Goal: Transaction & Acquisition: Purchase product/service

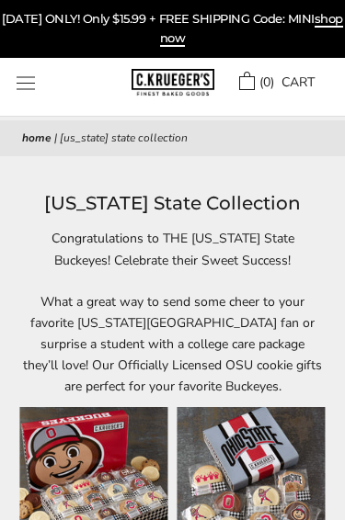
click at [32, 134] on link "Home" at bounding box center [36, 138] width 29 height 15
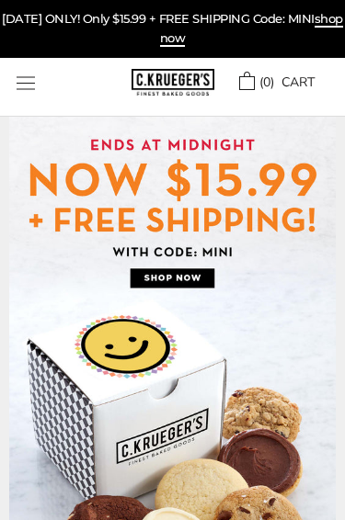
click at [27, 85] on button "Open navigation" at bounding box center [26, 83] width 18 height 14
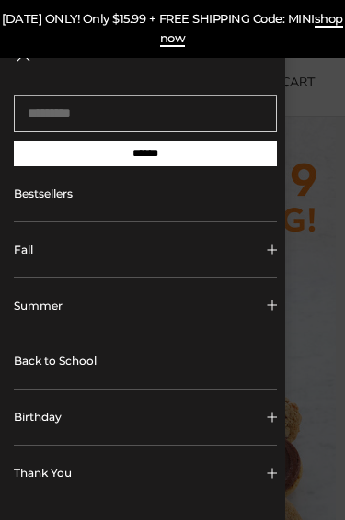
click at [268, 261] on button "Fall" at bounding box center [145, 250] width 263 height 55
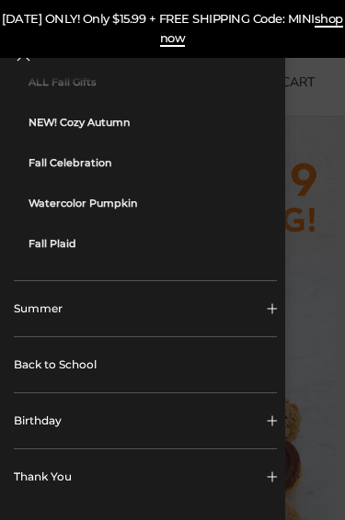
scroll to position [219, 0]
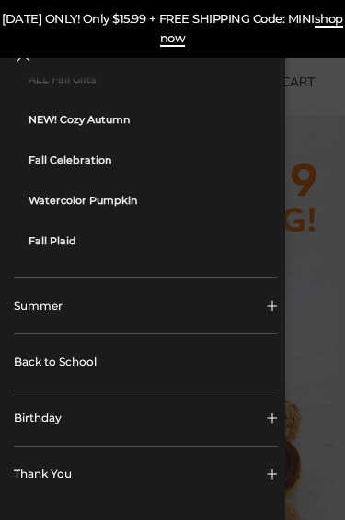
click at [209, 93] on link "ALL Fall Gifts" at bounding box center [153, 79] width 248 height 40
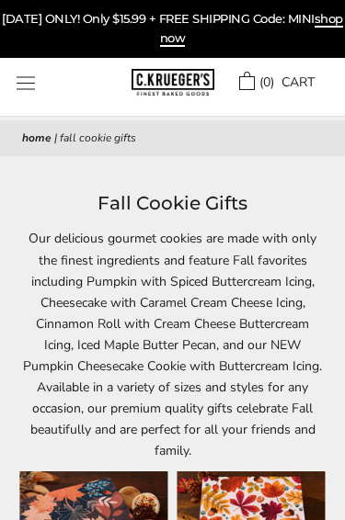
click at [19, 81] on button "Open navigation" at bounding box center [26, 83] width 18 height 14
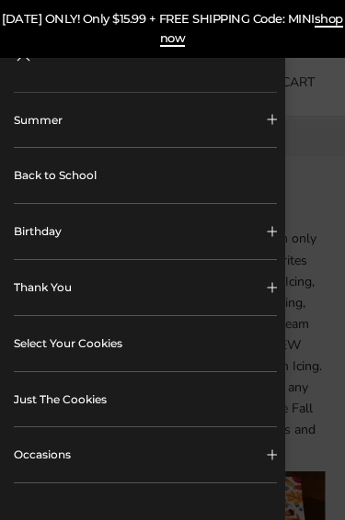
scroll to position [189, 0]
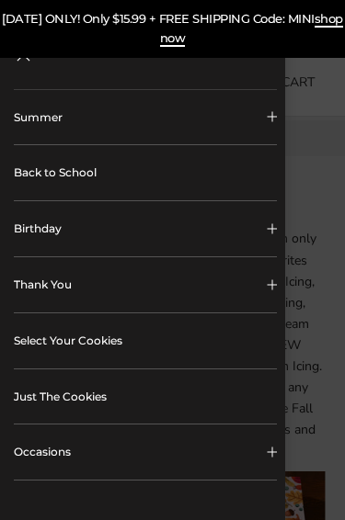
click at [111, 340] on link "Select Your Cookies" at bounding box center [145, 341] width 263 height 55
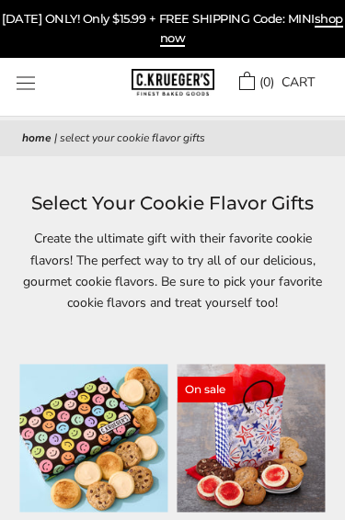
click at [25, 82] on button "Open navigation" at bounding box center [26, 83] width 18 height 14
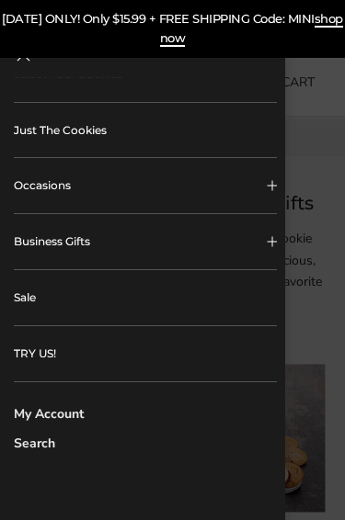
scroll to position [456, 0]
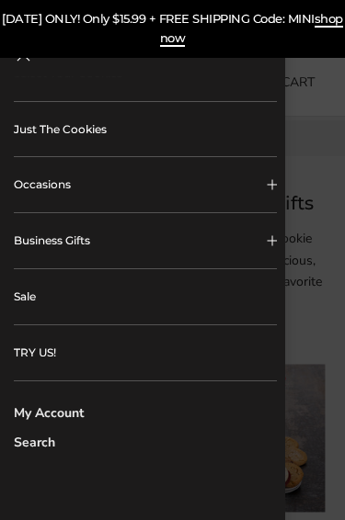
click at [271, 186] on span "Collapsible block button" at bounding box center [272, 185] width 10 height 10
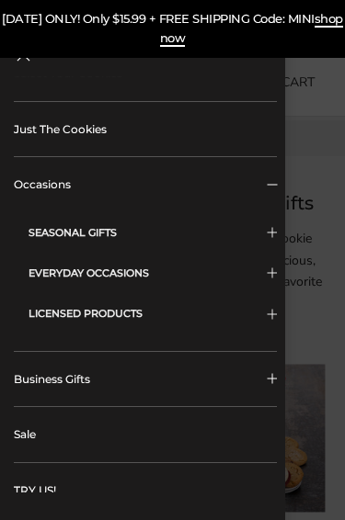
click at [272, 312] on span "Sidebar navigation" at bounding box center [272, 314] width 10 height 10
